Goal: Find specific page/section: Find specific page/section

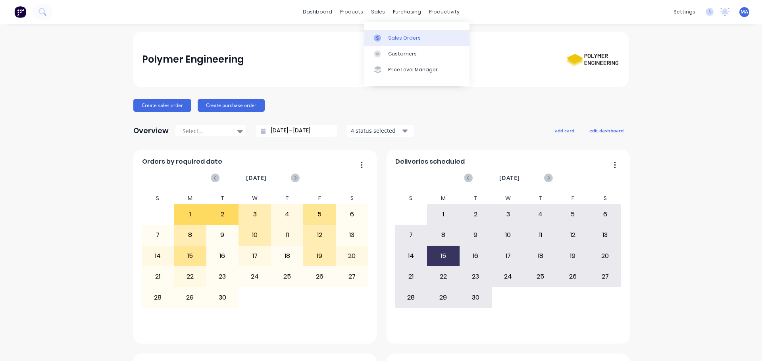
click at [375, 32] on link "Sales Orders" at bounding box center [416, 38] width 105 height 16
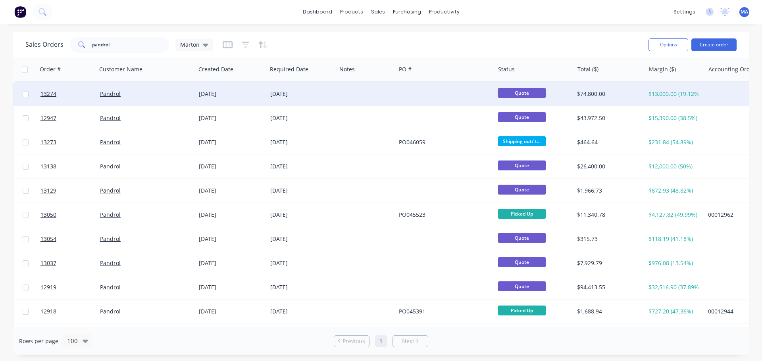
click at [176, 94] on div "Pandrol" at bounding box center [144, 94] width 88 height 8
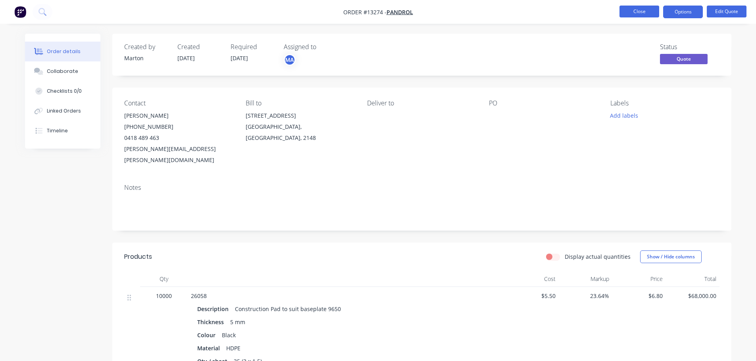
click at [636, 14] on button "Close" at bounding box center [639, 12] width 40 height 12
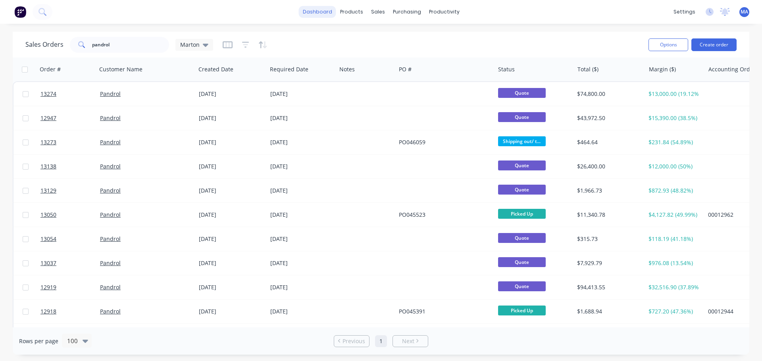
click at [319, 15] on link "dashboard" at bounding box center [317, 12] width 37 height 12
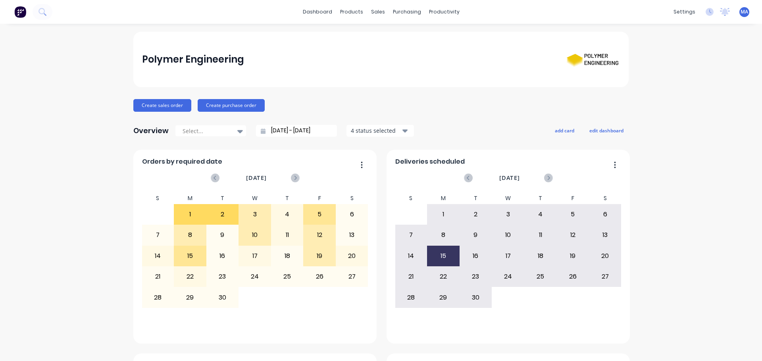
click at [320, 33] on div "Polymer Engineering" at bounding box center [380, 60] width 495 height 56
